Goal: Transaction & Acquisition: Book appointment/travel/reservation

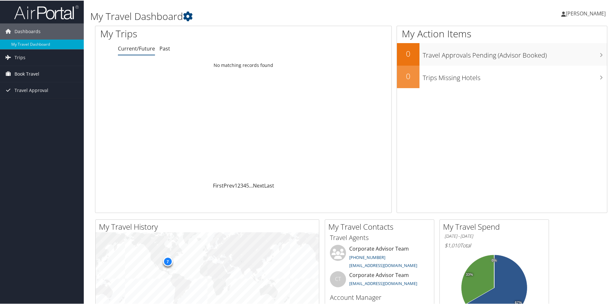
click at [51, 77] on link "Book Travel" at bounding box center [42, 73] width 84 height 16
click at [48, 85] on link "Agent Booking Request" at bounding box center [42, 87] width 84 height 10
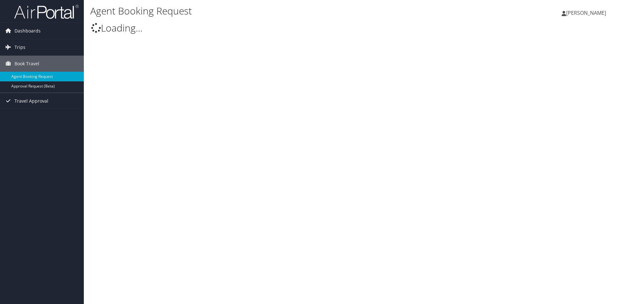
select select "[EMAIL_ADDRESS][DOMAIN_NAME]"
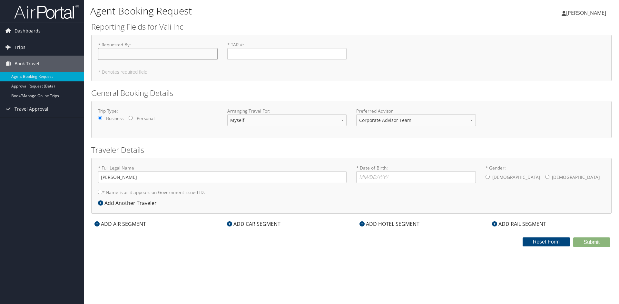
drag, startPoint x: 144, startPoint y: 55, endPoint x: 150, endPoint y: 49, distance: 9.1
click at [144, 55] on input "* Requested By : Required" at bounding box center [158, 54] width 120 height 12
type input "[PERSON_NAME]"
click at [273, 59] on input "* TAR # : Required" at bounding box center [287, 54] width 120 height 12
click at [280, 58] on input "* TAR # : Required" at bounding box center [287, 54] width 120 height 12
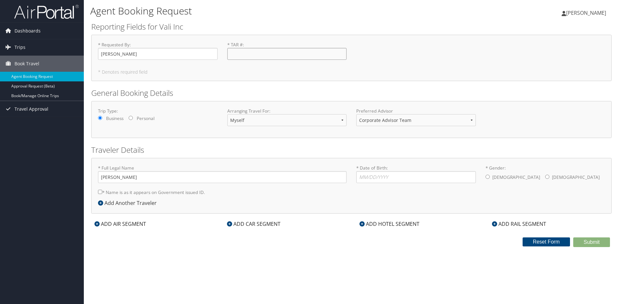
paste input "25-081."
type input "25-081"
click at [255, 68] on div "* Requested By : [PERSON_NAME] Required * TAR # : 25-081 Required * Denotes req…" at bounding box center [351, 58] width 520 height 46
click at [159, 194] on label "* Name is as it appears on Government issued ID." at bounding box center [151, 193] width 107 height 12
click at [102, 194] on input "* Name is as it appears on Government issued ID." at bounding box center [100, 192] width 4 height 4
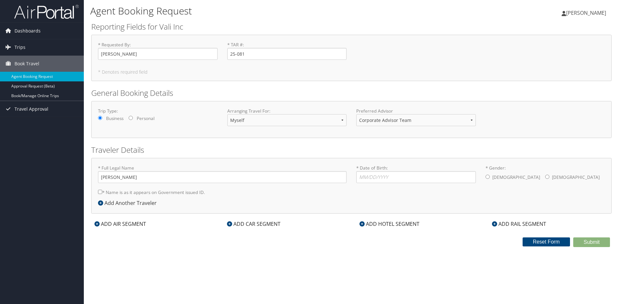
checkbox input "true"
click at [407, 173] on input "* Date of Birth: Invalid Date" at bounding box center [416, 177] width 120 height 12
type input "[DATE]"
click at [497, 176] on label "[DEMOGRAPHIC_DATA]" at bounding box center [516, 177] width 48 height 12
click at [489, 176] on input "* Gender: [DEMOGRAPHIC_DATA] [DEMOGRAPHIC_DATA]" at bounding box center [487, 177] width 4 height 4
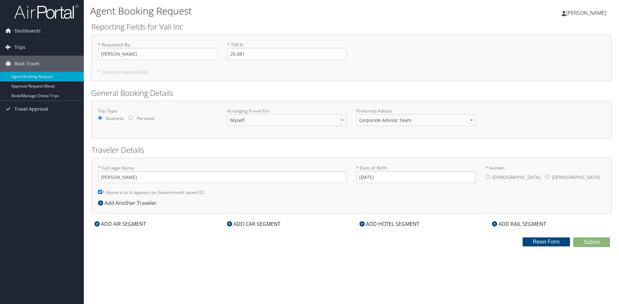
radio input "true"
click at [131, 225] on div "ADD AIR SEGMENT" at bounding box center [120, 224] width 58 height 8
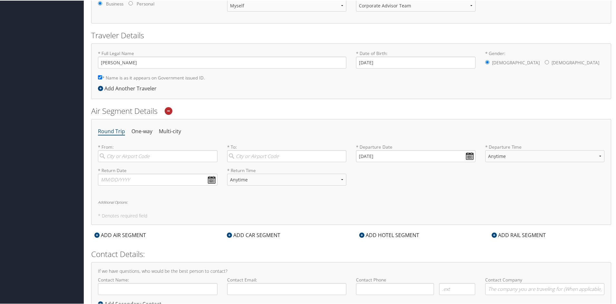
scroll to position [109, 0]
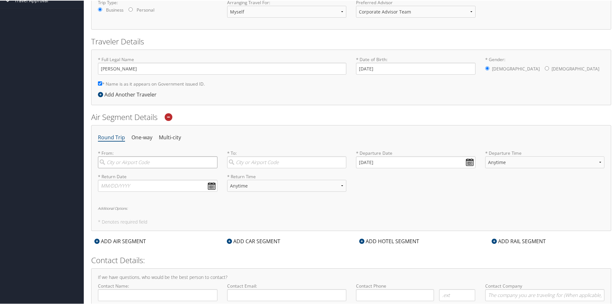
click at [136, 158] on input "search" at bounding box center [158, 162] width 120 height 12
click at [175, 165] on input "search" at bounding box center [158, 162] width 120 height 12
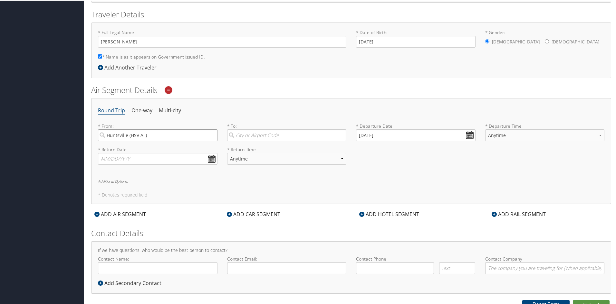
type input "Huntsville (HSV AL)"
click at [239, 135] on input "search" at bounding box center [287, 135] width 120 height 12
type input "g"
click at [297, 150] on div "[GEOGRAPHIC_DATA] ([GEOGRAPHIC_DATA] [GEOGRAPHIC_DATA])" at bounding box center [287, 152] width 111 height 16
click at [297, 141] on input "IAH" at bounding box center [287, 135] width 120 height 12
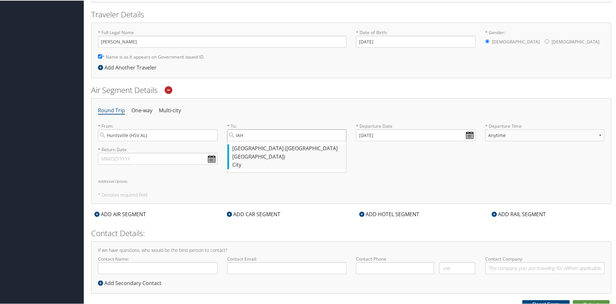
type input "[GEOGRAPHIC_DATA] ([GEOGRAPHIC_DATA] [GEOGRAPHIC_DATA])"
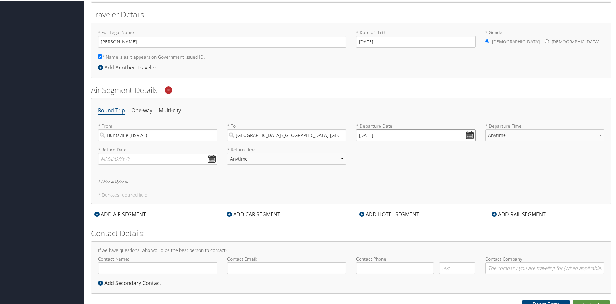
click at [467, 133] on input "[DATE]" at bounding box center [416, 135] width 120 height 12
click at [361, 198] on td "19" at bounding box center [363, 196] width 9 height 9
type input "[DATE]"
click at [190, 161] on input "text" at bounding box center [158, 158] width 120 height 12
click at [122, 221] on td "21" at bounding box center [125, 220] width 9 height 9
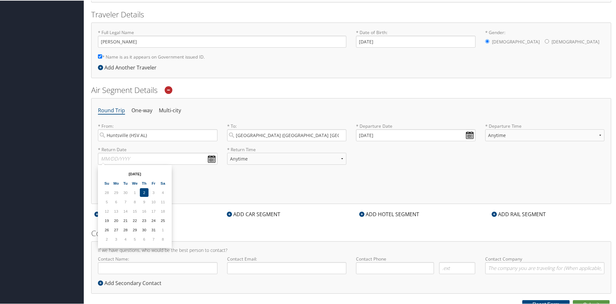
type input "[DATE]"
drag, startPoint x: 280, startPoint y: 158, endPoint x: 278, endPoint y: 161, distance: 4.2
click at [280, 158] on select "Anytime Early Morning (5AM-7AM) Morning (7AM-12PM) Afternoon (12PM-5PM) Evening…" at bounding box center [287, 158] width 120 height 12
click at [227, 152] on select "Anytime Early Morning (5AM-7AM) Morning (7AM-12PM) Afternoon (12PM-5PM) Evening…" at bounding box center [287, 158] width 120 height 12
click at [279, 156] on select "Anytime Early Morning (5AM-7AM) Morning (7AM-12PM) Afternoon (12PM-5PM) Evening…" at bounding box center [287, 158] width 120 height 12
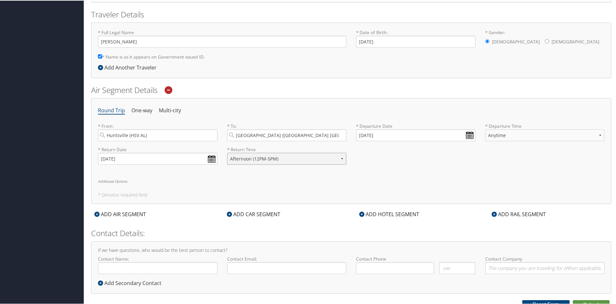
select select "5PM-10PM"
click at [227, 152] on select "Anytime Early Morning (5AM-7AM) Morning (7AM-12PM) Afternoon (12PM-5PM) Evening…" at bounding box center [287, 158] width 120 height 12
click at [514, 137] on select "Anytime Early Morning (5AM-7AM) Morning (7AM-12PM) Afternoon (12PM-5PM) Evening…" at bounding box center [545, 135] width 120 height 12
select select "5PM-10PM"
click at [485, 129] on select "Anytime Early Morning (5AM-7AM) Morning (7AM-12PM) Afternoon (12PM-5PM) Evening…" at bounding box center [545, 135] width 120 height 12
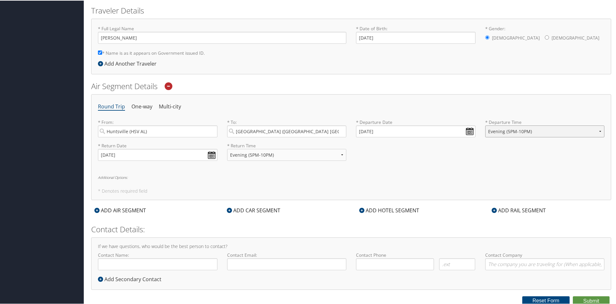
scroll to position [141, 0]
click at [151, 262] on input "Contact Name:" at bounding box center [158, 263] width 120 height 12
type input "[PERSON_NAME]"
click at [292, 264] on input "Contact Email:" at bounding box center [287, 263] width 120 height 12
type input "[PERSON_NAME][EMAIL_ADDRESS][PERSON_NAME][DOMAIN_NAME]"
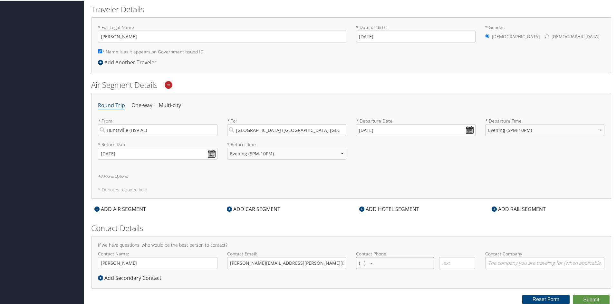
click at [370, 264] on input "( ) -" at bounding box center [395, 263] width 78 height 12
type input "[PHONE_NUMBER]"
click at [502, 264] on input "Contact Company" at bounding box center [545, 263] width 120 height 12
type input "Vali Inc"
click at [601, 301] on button "Submit" at bounding box center [591, 300] width 37 height 10
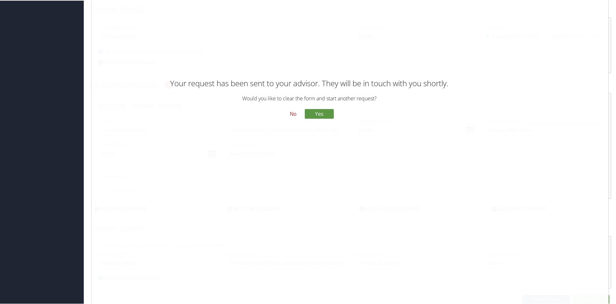
click at [299, 112] on button "No" at bounding box center [293, 113] width 17 height 11
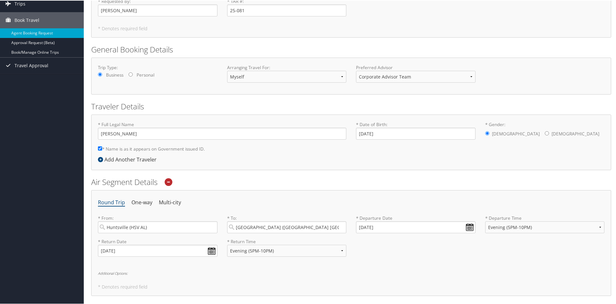
scroll to position [13, 0]
